Goal: Task Accomplishment & Management: Use online tool/utility

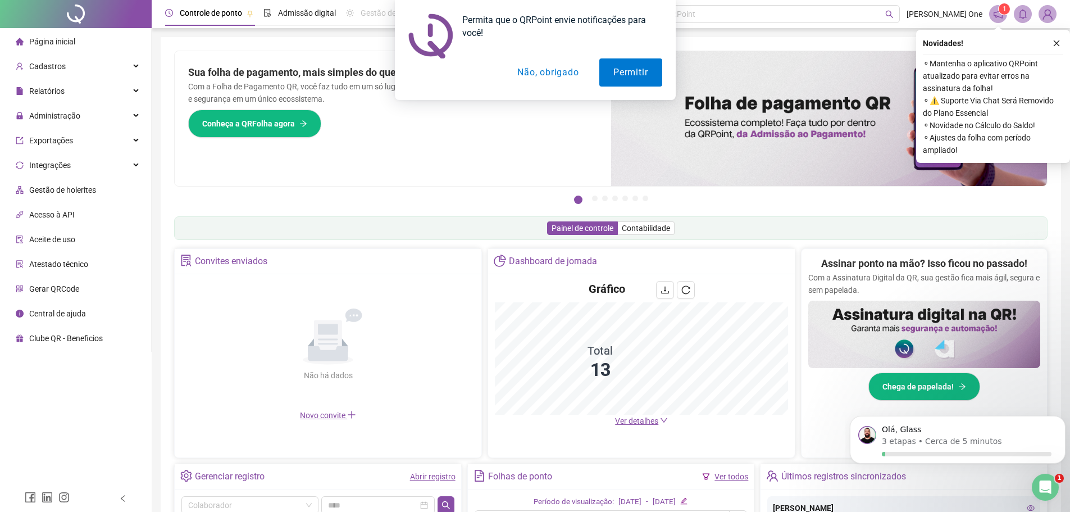
click at [553, 72] on button "Não, obrigado" at bounding box center [547, 72] width 89 height 28
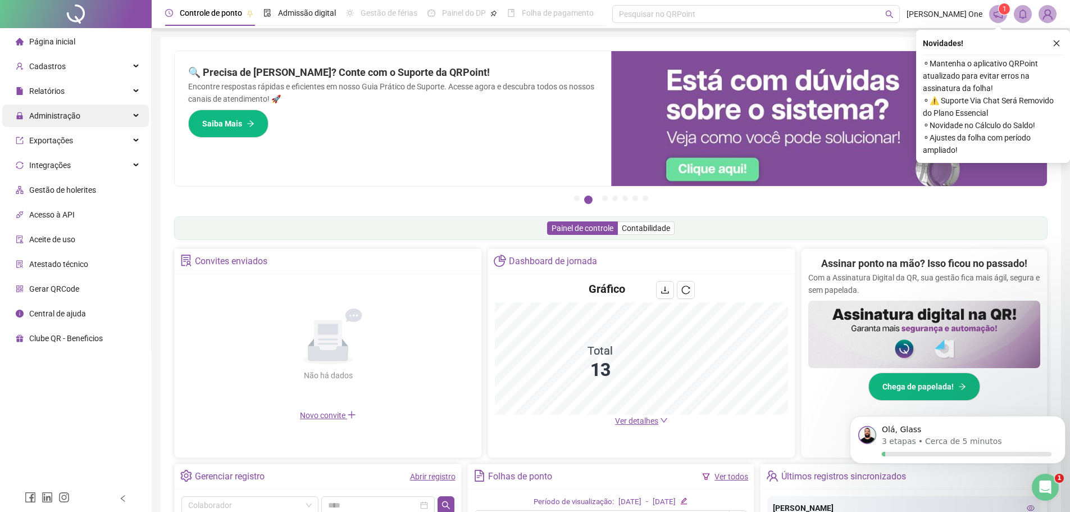
click at [71, 111] on span "Administração" at bounding box center [54, 115] width 51 height 9
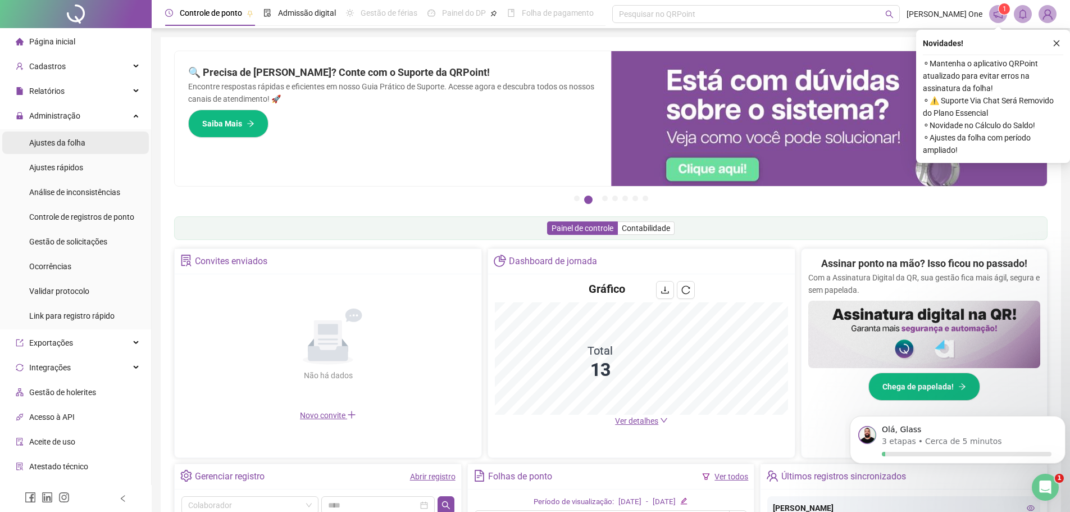
click at [78, 145] on span "Ajustes da folha" at bounding box center [57, 142] width 56 height 9
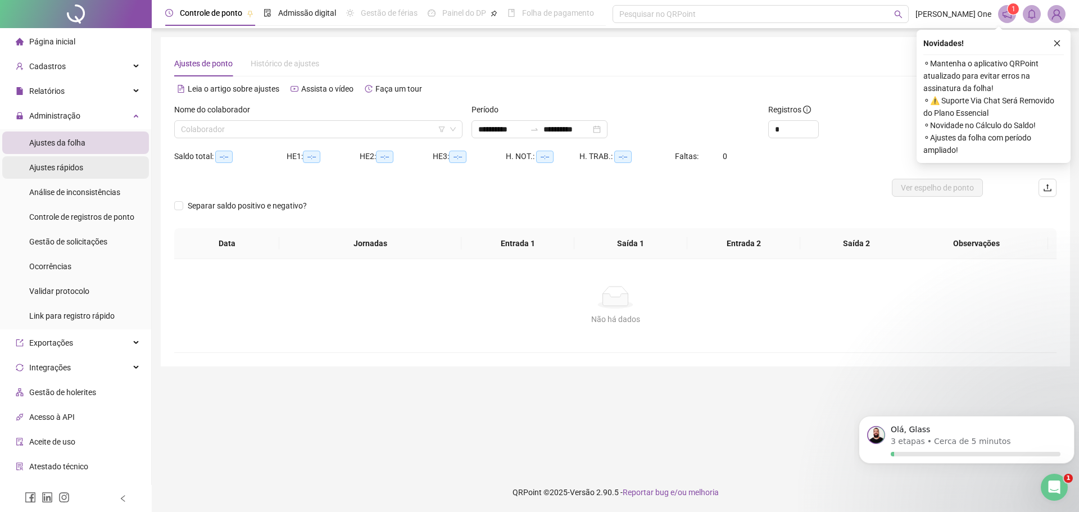
type input "**********"
click at [400, 133] on input "search" at bounding box center [313, 129] width 265 height 17
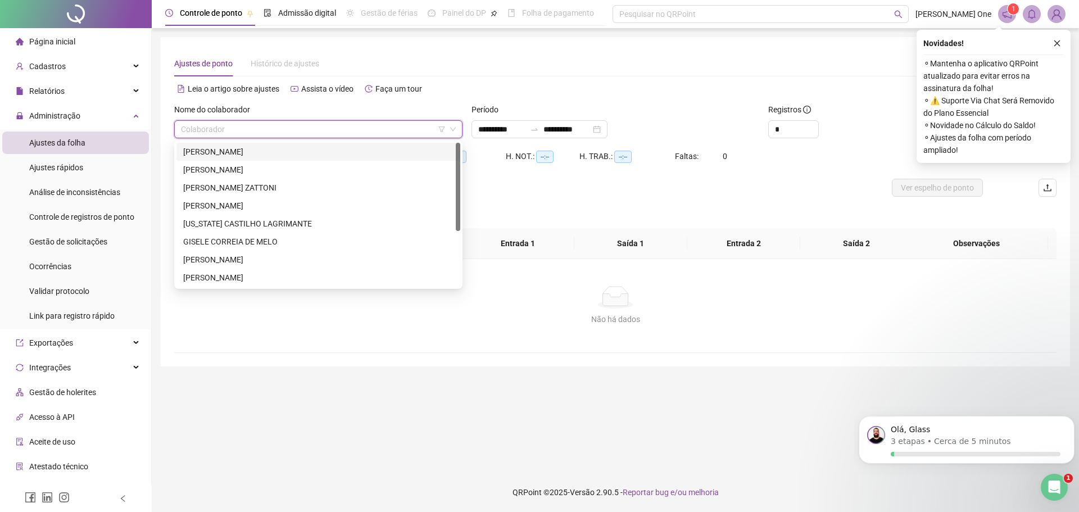
click at [349, 154] on div "BIANCA DE CAMARGO MARQUES RODRIGUES" at bounding box center [318, 151] width 270 height 12
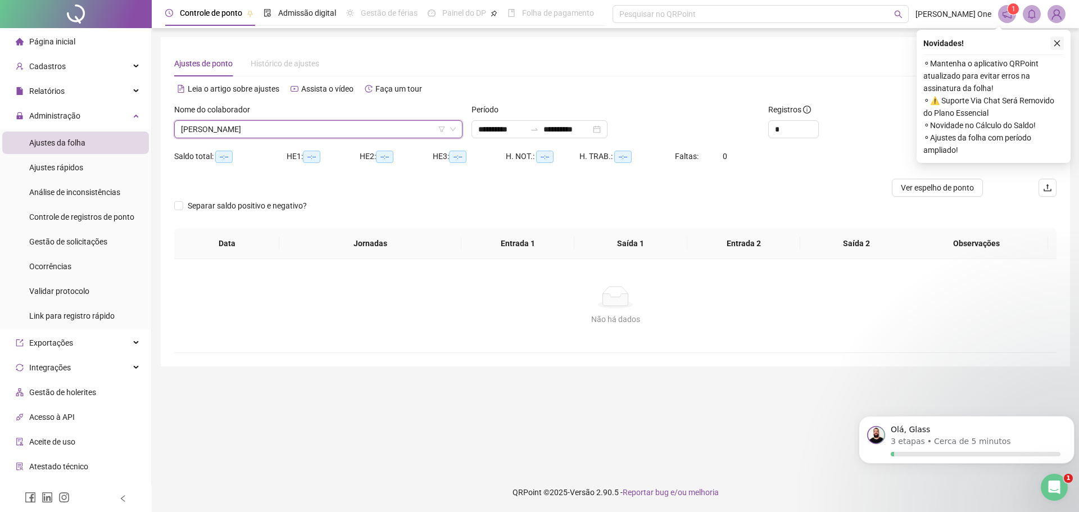
click at [1058, 42] on icon "close" at bounding box center [1057, 43] width 6 height 6
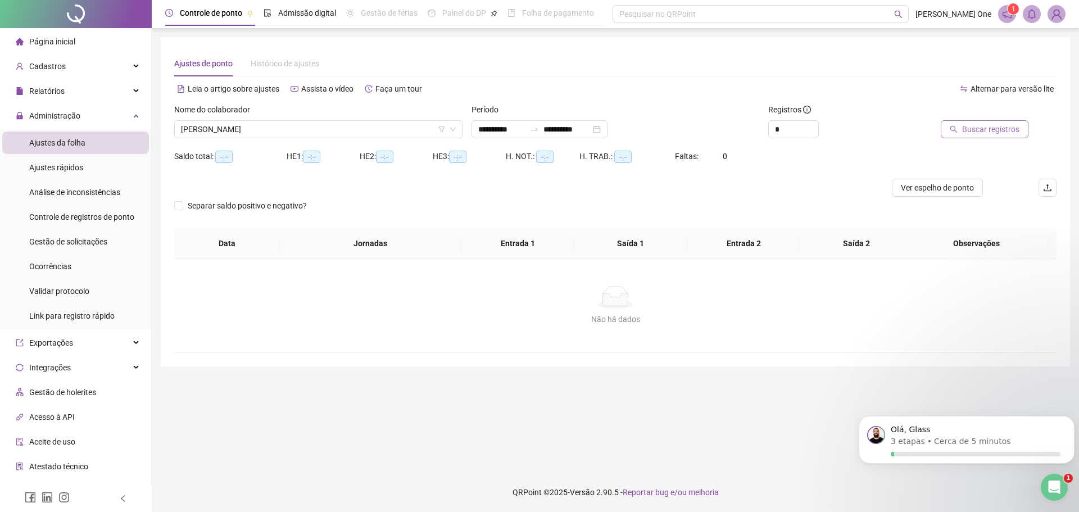
click at [982, 129] on span "Buscar registros" at bounding box center [990, 129] width 57 height 12
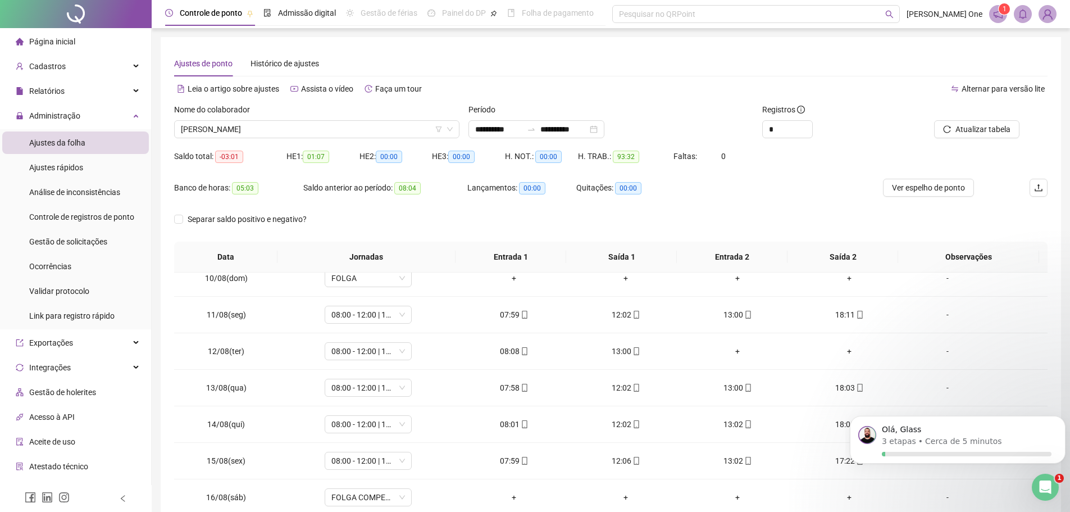
scroll to position [344, 0]
click at [732, 347] on div "+" at bounding box center [738, 348] width 94 height 12
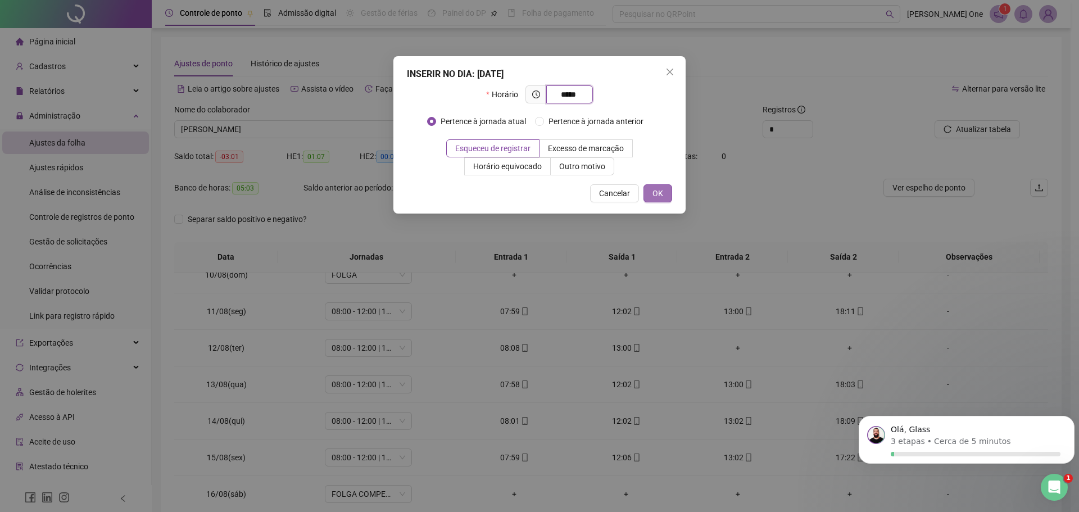
type input "*****"
click at [661, 189] on span "OK" at bounding box center [657, 193] width 11 height 12
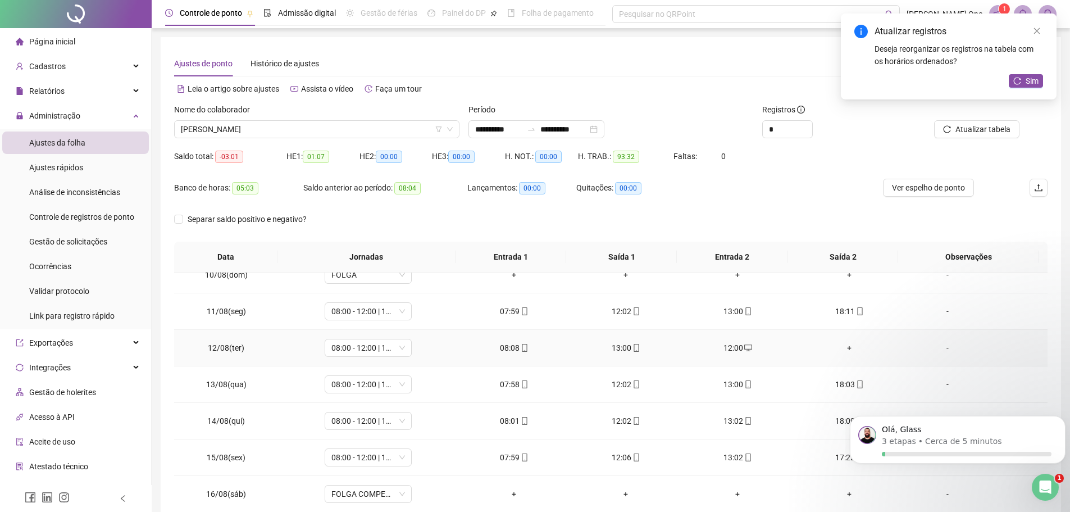
click at [841, 347] on div "+" at bounding box center [850, 348] width 94 height 12
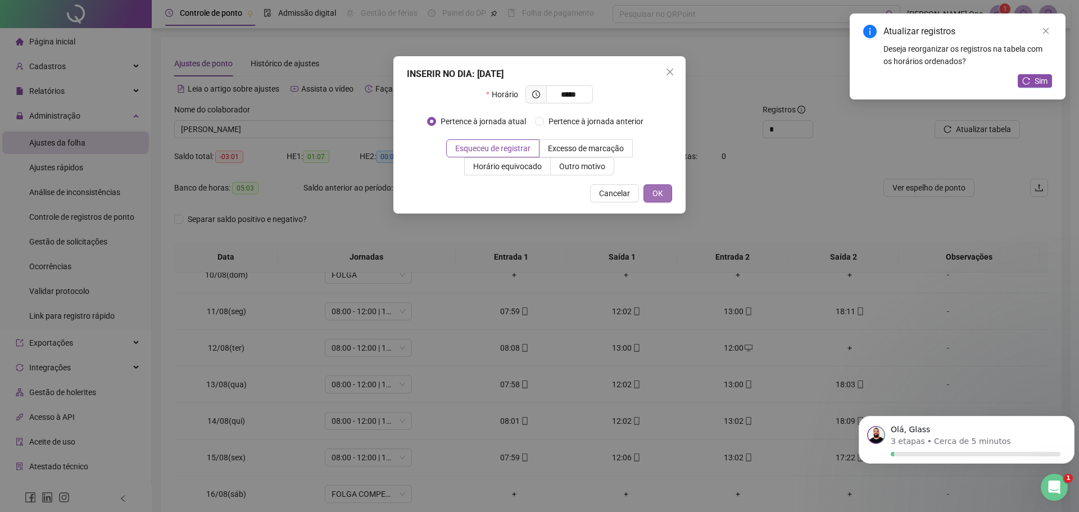
type input "*****"
click at [667, 189] on button "OK" at bounding box center [657, 193] width 29 height 18
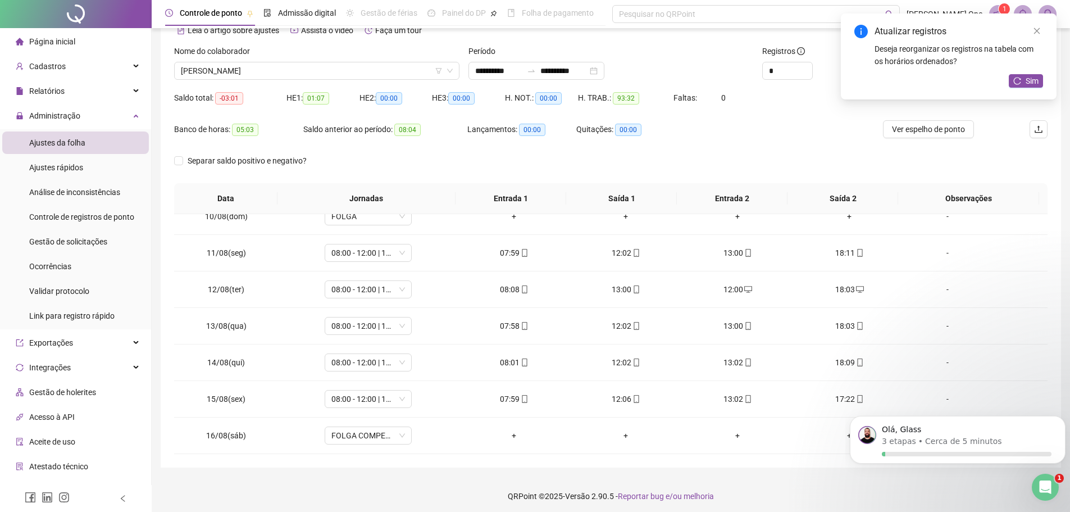
scroll to position [62, 0]
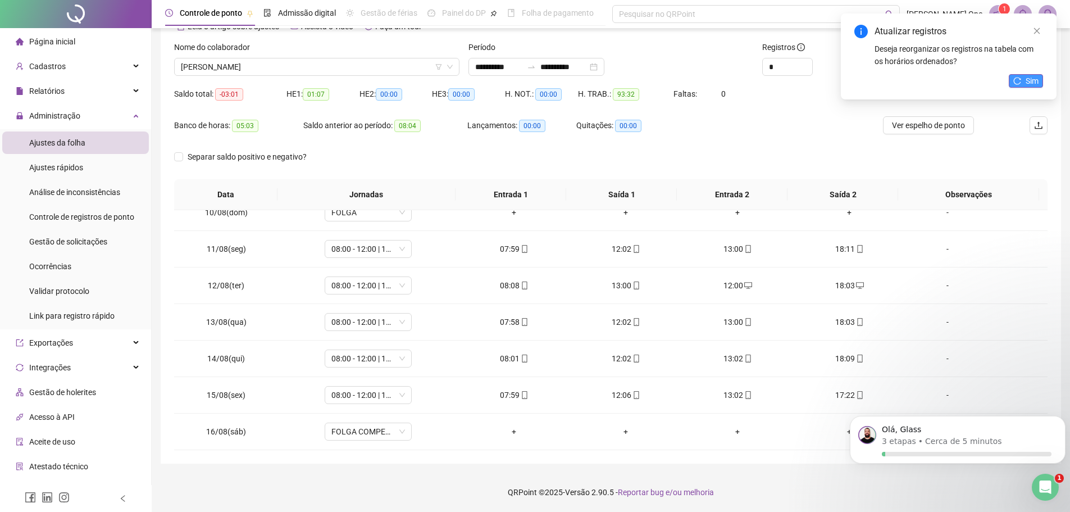
click at [1024, 84] on button "Sim" at bounding box center [1026, 80] width 34 height 13
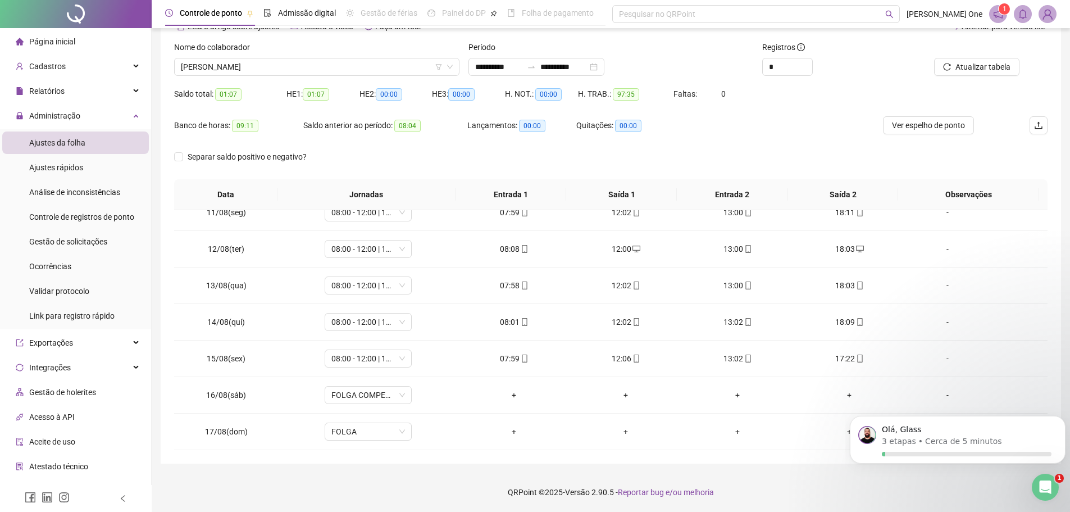
scroll to position [370, 0]
